Goal: Information Seeking & Learning: Learn about a topic

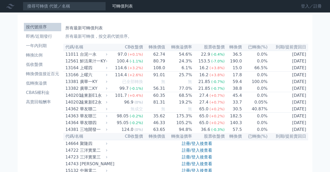
click at [305, 6] on link "登入／註冊" at bounding box center [311, 6] width 29 height 8
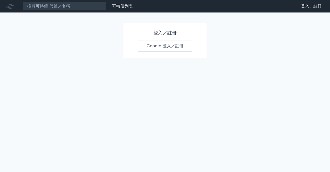
click at [160, 45] on link "Google 登入／註冊" at bounding box center [165, 46] width 54 height 11
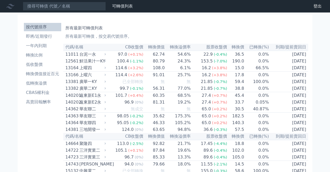
click at [0, 0] on link "財務數據" at bounding box center [0, 0] width 0 height 0
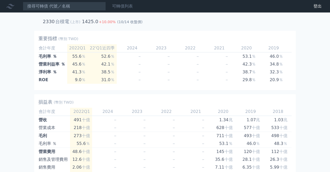
click at [123, 8] on link "可轉債列表" at bounding box center [122, 6] width 21 height 5
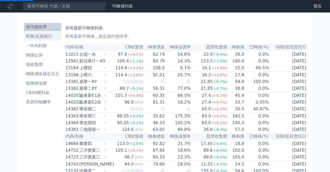
click at [46, 36] on li "即將/近期發行" at bounding box center [42, 36] width 37 height 6
click at [42, 38] on li "即將/近期發行" at bounding box center [42, 36] width 37 height 6
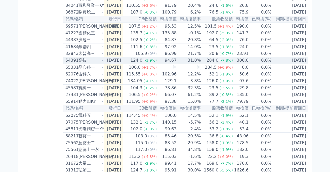
scroll to position [65, 0]
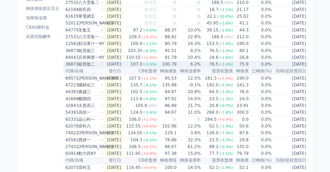
click at [85, 67] on div "歐買尬二" at bounding box center [90, 64] width 24 height 6
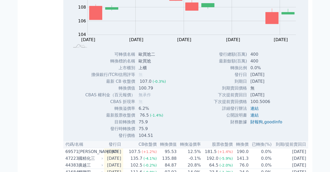
scroll to position [172, 0]
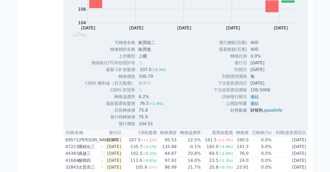
click at [253, 112] on link "財報狗" at bounding box center [257, 109] width 12 height 5
click at [271, 112] on link "goodinfo" at bounding box center [273, 109] width 18 height 5
